Goal: Transaction & Acquisition: Purchase product/service

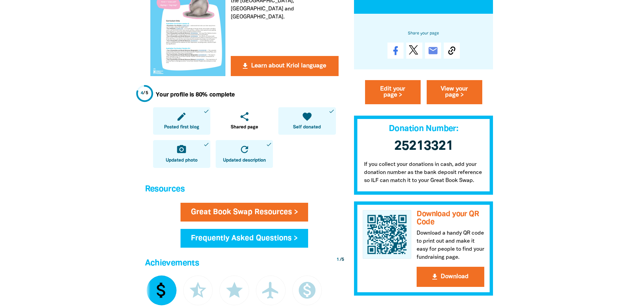
scroll to position [235, 0]
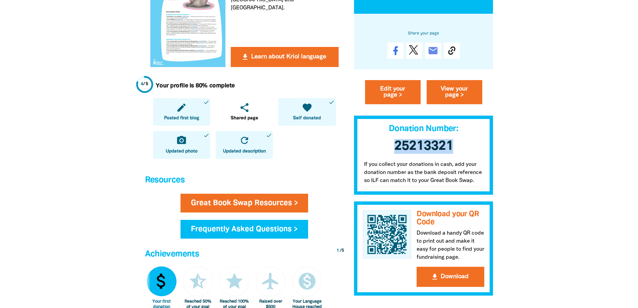
drag, startPoint x: 393, startPoint y: 146, endPoint x: 455, endPoint y: 148, distance: 61.7
click at [455, 148] on h3 "25213321 ﻿" at bounding box center [423, 146] width 139 height 28
copy span "25213321"
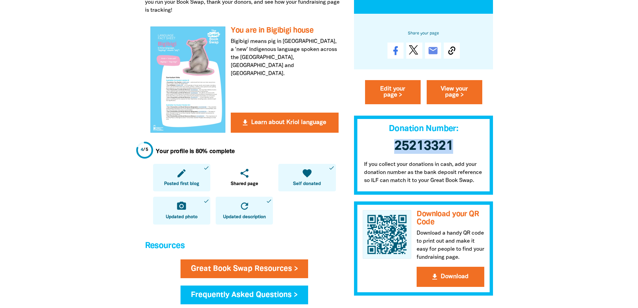
scroll to position [168, 0]
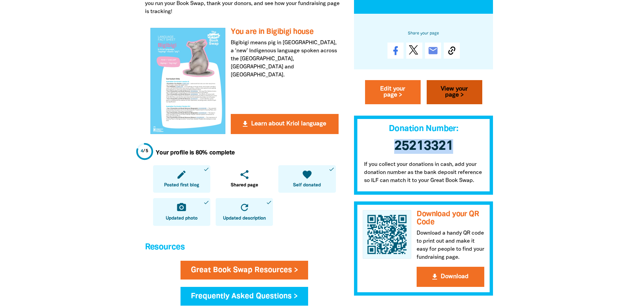
click at [459, 88] on link "View your page >" at bounding box center [455, 92] width 56 height 24
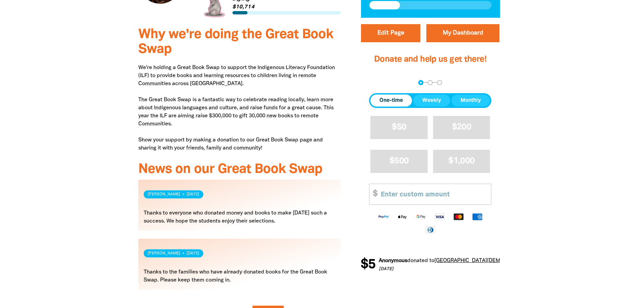
scroll to position [235, 0]
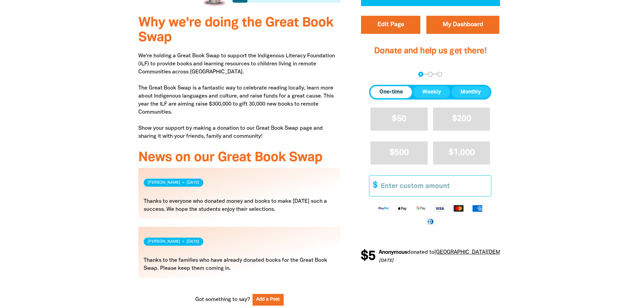
click at [411, 187] on input "Other Amount" at bounding box center [433, 186] width 115 height 20
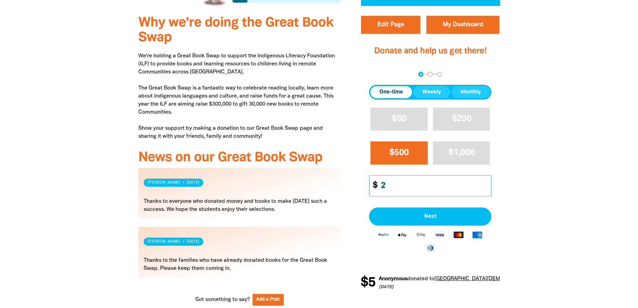
type input "3"
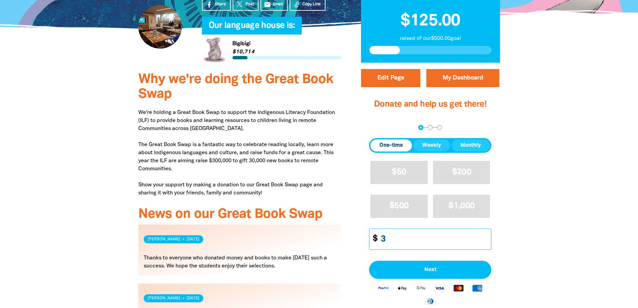
scroll to position [201, 0]
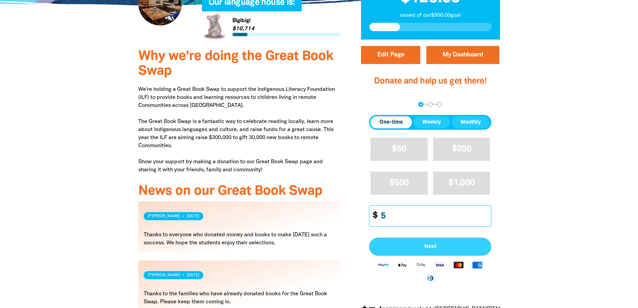
type input "5"
click at [439, 248] on span "Next" at bounding box center [431, 246] width 108 height 5
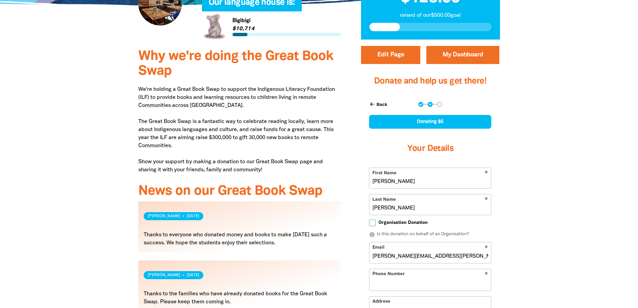
select select "AU"
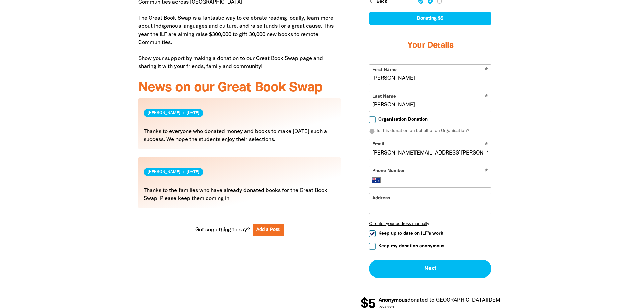
scroll to position [302, 0]
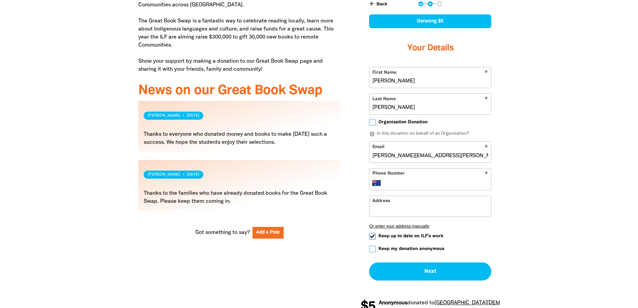
click at [401, 182] on input "Phone Number" at bounding box center [437, 183] width 103 height 8
type input "[PHONE_NUMBER]"
type input "[STREET_ADDRESS][PERSON_NAME]"
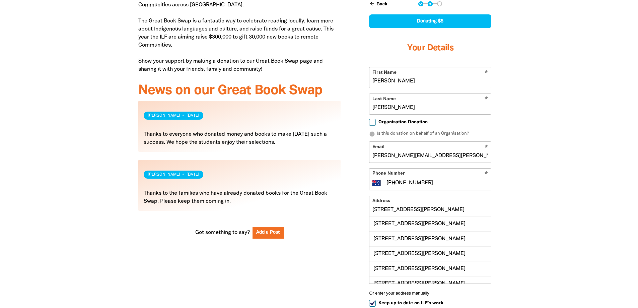
click at [361, 221] on div "arrow_back Back Step 1 Step 2 Step 3 Donating $5 Your Details * First Name [PER…" at bounding box center [430, 175] width 139 height 364
click at [549, 210] on div at bounding box center [319, 170] width 638 height 456
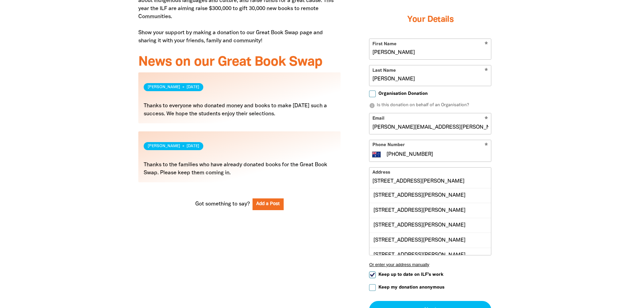
scroll to position [369, 0]
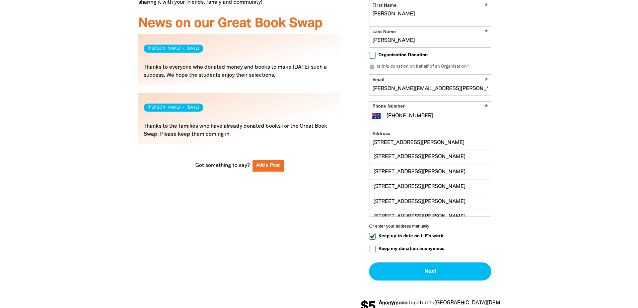
click at [372, 234] on input "Keep up to date on ILF's work" at bounding box center [372, 236] width 7 height 7
checkbox input "false"
click at [422, 269] on button "Next chevron_right" at bounding box center [430, 271] width 122 height 18
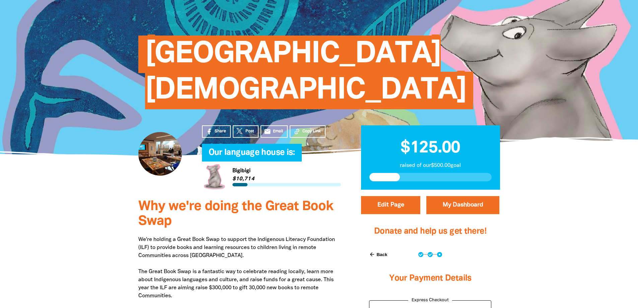
scroll to position [51, 0]
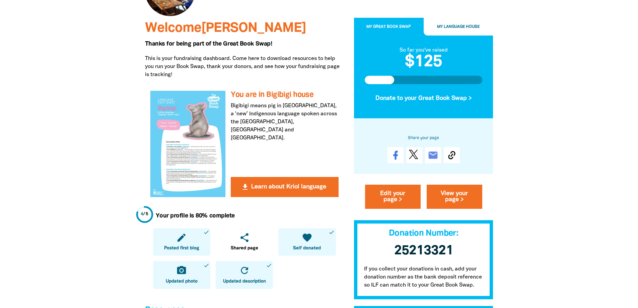
scroll to position [138, 0]
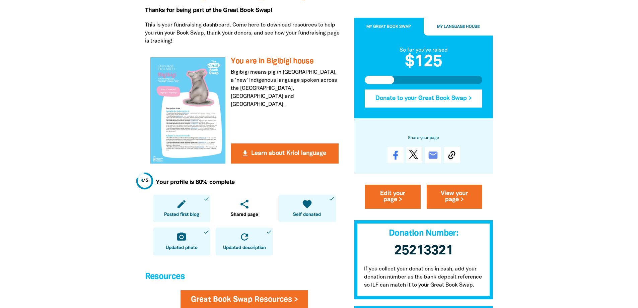
click at [462, 98] on button "Donate to your Great Book Swap >" at bounding box center [424, 98] width 118 height 18
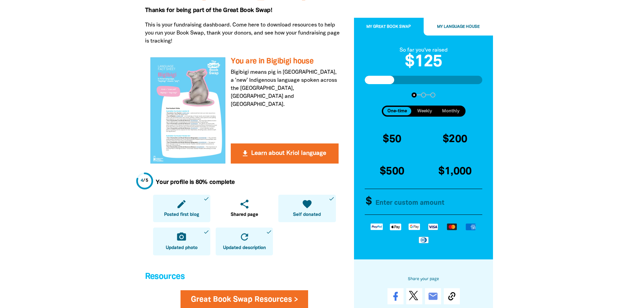
click at [395, 209] on input "Other Amount" at bounding box center [427, 202] width 115 height 26
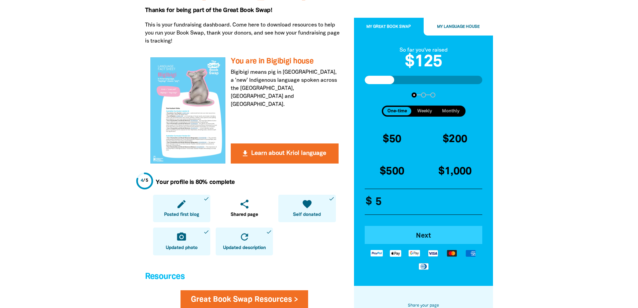
type input "5"
click at [424, 237] on span "Next" at bounding box center [424, 236] width 100 height 7
select select "AU"
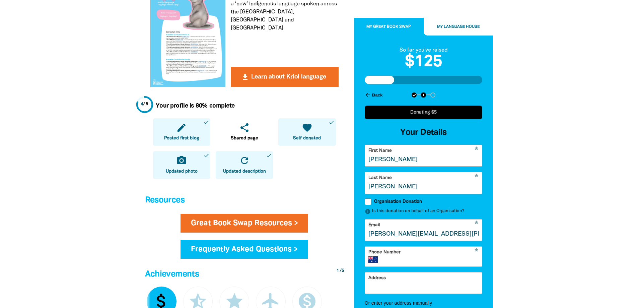
scroll to position [239, 0]
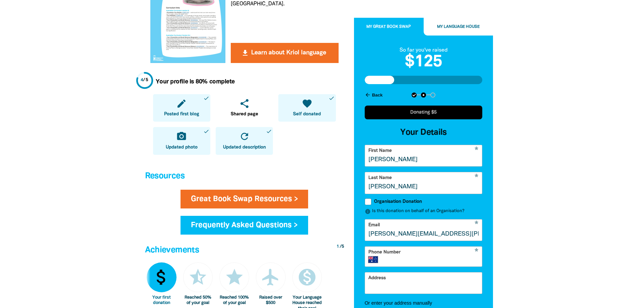
click at [371, 203] on input "Organisation Donation" at bounding box center [368, 201] width 7 height 7
checkbox input "true"
select select "AU"
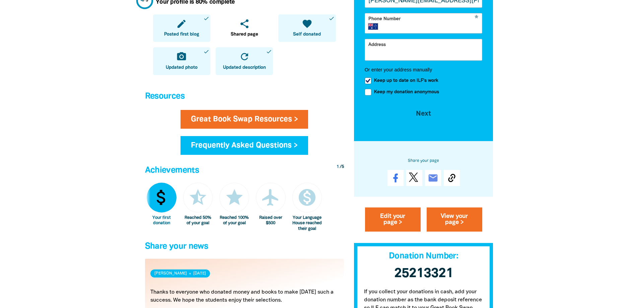
scroll to position [306, 0]
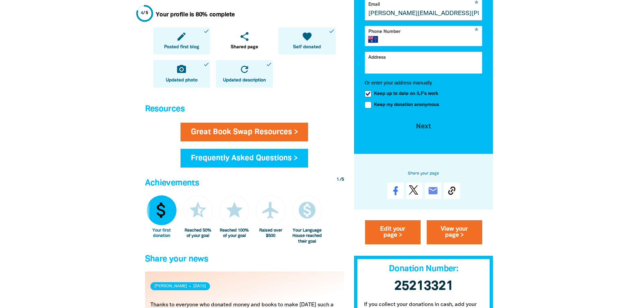
click at [369, 108] on input "Keep my donation anonymous" at bounding box center [368, 105] width 7 height 7
checkbox input "true"
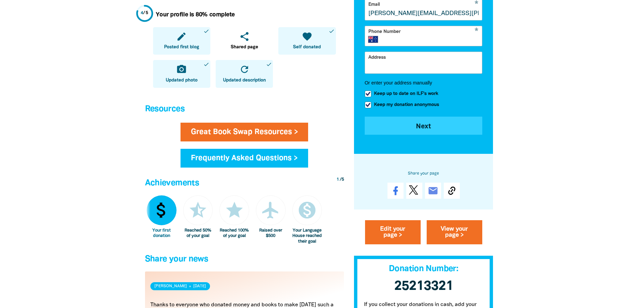
click at [423, 133] on button "Next chevron_right" at bounding box center [424, 126] width 118 height 18
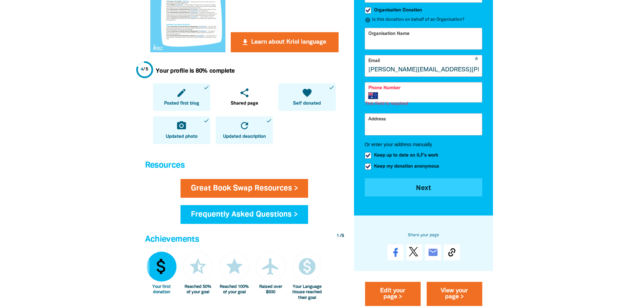
scroll to position [239, 0]
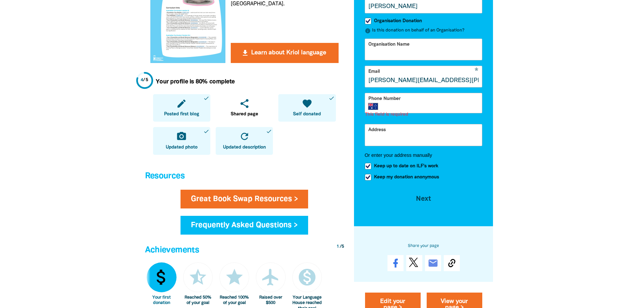
click at [414, 110] on input "Phone Number" at bounding box center [431, 106] width 95 height 7
type input "[PHONE_NUMBER]"
type input "CSU"
type input "[STREET_ADDRESS][PERSON_NAME]"
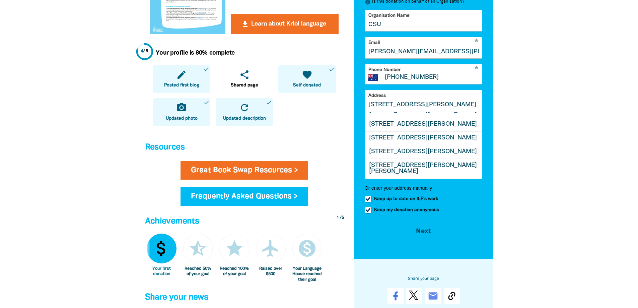
scroll to position [306, 0]
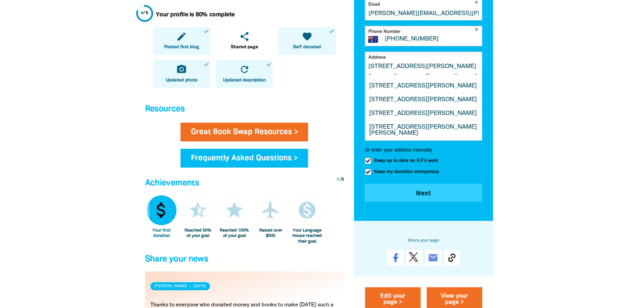
click at [428, 200] on button "Next chevron_right" at bounding box center [424, 193] width 118 height 18
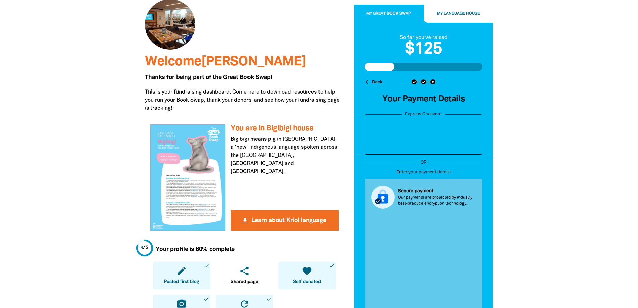
scroll to position [38, 0]
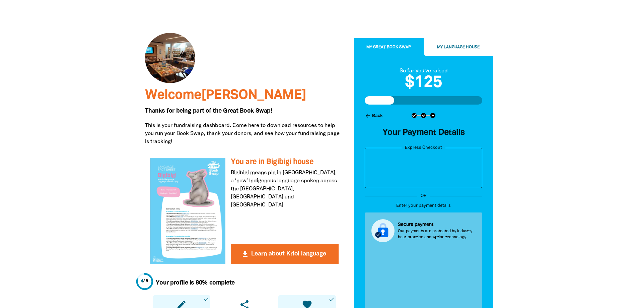
click at [378, 114] on button "arrow_back Back" at bounding box center [373, 115] width 23 height 11
select select "AU"
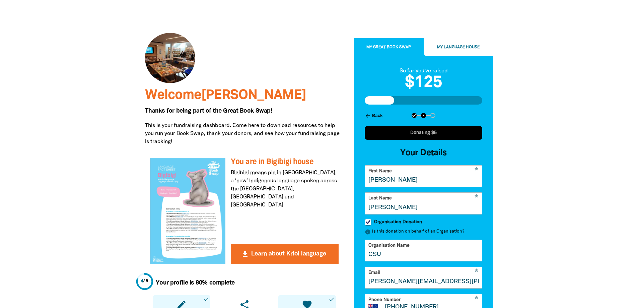
click at [378, 114] on button "arrow_back Back" at bounding box center [373, 115] width 23 height 11
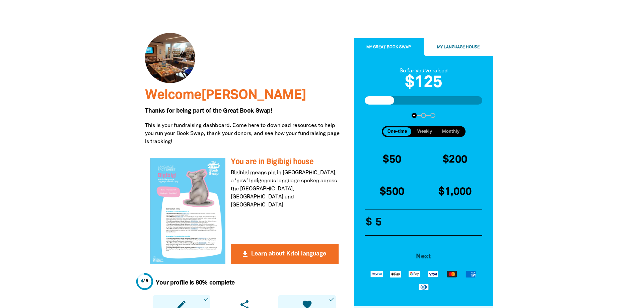
click at [378, 114] on div "arrow_back Back Step 1 Step 2 Step 3" at bounding box center [424, 115] width 118 height 5
